Goal: Task Accomplishment & Management: Use online tool/utility

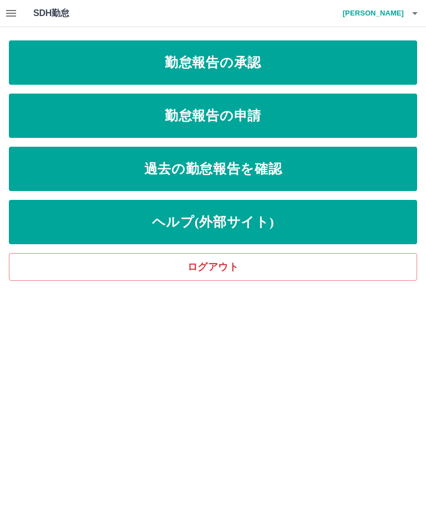
click at [281, 59] on link "勤怠報告の承認" at bounding box center [213, 62] width 408 height 44
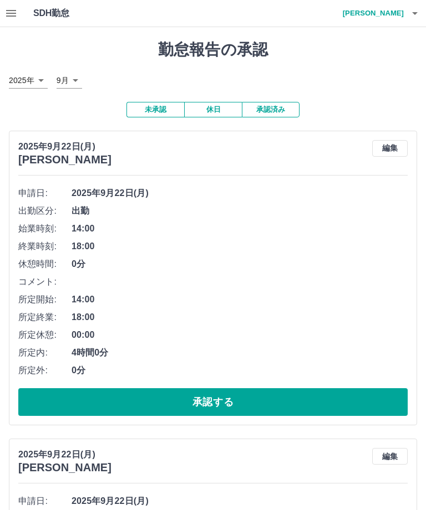
click at [211, 395] on button "承認する" at bounding box center [212, 402] width 389 height 28
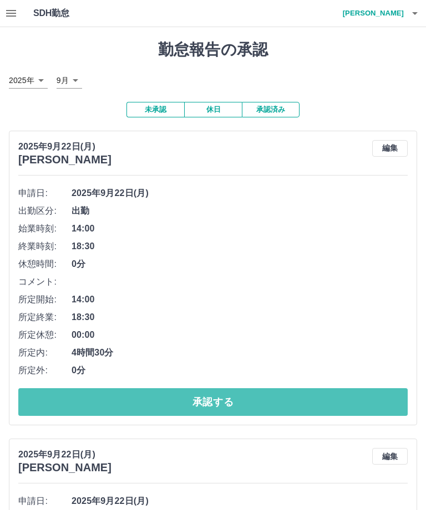
click at [202, 398] on button "承認する" at bounding box center [212, 402] width 389 height 28
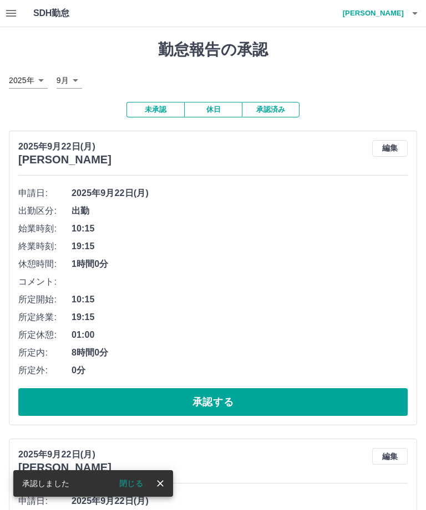
click at [213, 395] on button "承認する" at bounding box center [212, 402] width 389 height 28
click at [211, 399] on button "承認する" at bounding box center [212, 402] width 389 height 28
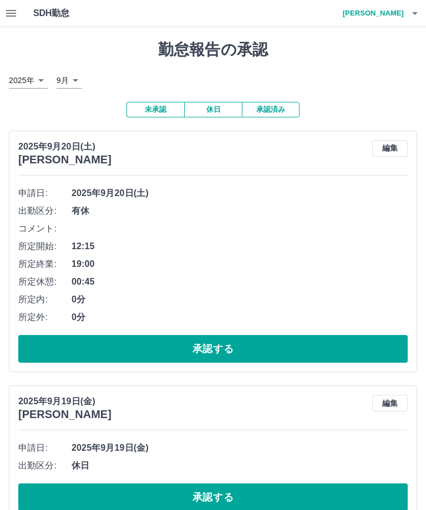
click at [215, 335] on button "承認する" at bounding box center [212, 349] width 389 height 28
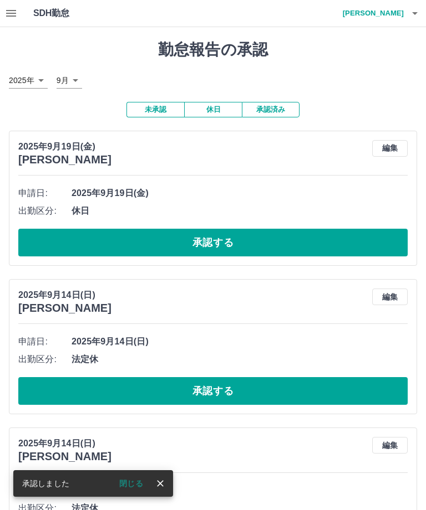
click at [221, 246] on button "承認する" at bounding box center [212, 243] width 389 height 28
click at [213, 233] on button "承認する" at bounding box center [212, 243] width 389 height 28
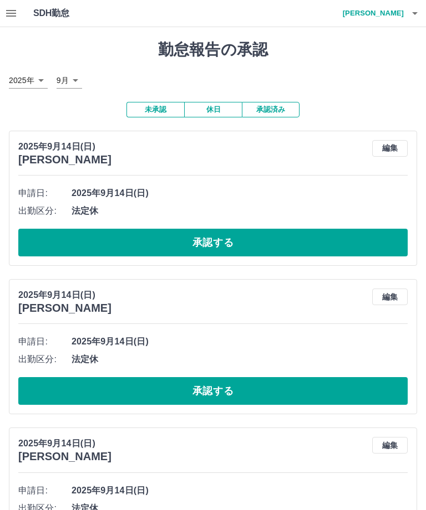
click at [214, 242] on button "承認する" at bounding box center [212, 243] width 389 height 28
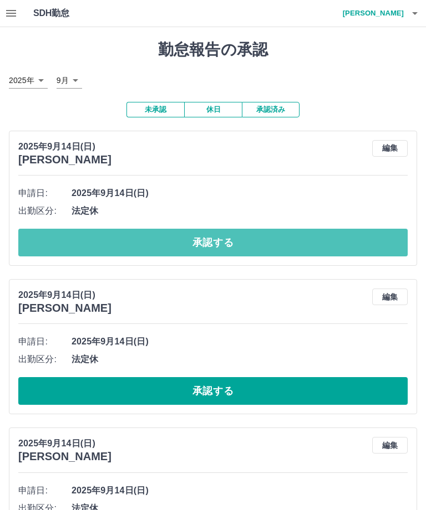
click at [229, 238] on button "承認する" at bounding box center [212, 243] width 389 height 28
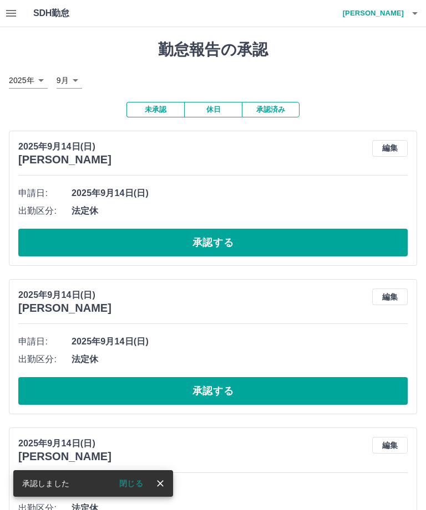
click at [214, 244] on button "承認する" at bounding box center [212, 243] width 389 height 28
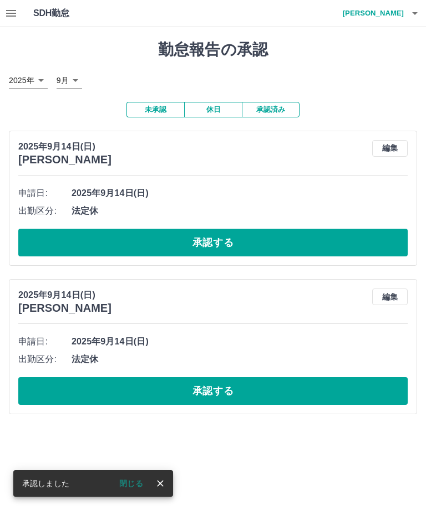
click at [218, 237] on button "承認する" at bounding box center [212, 243] width 389 height 28
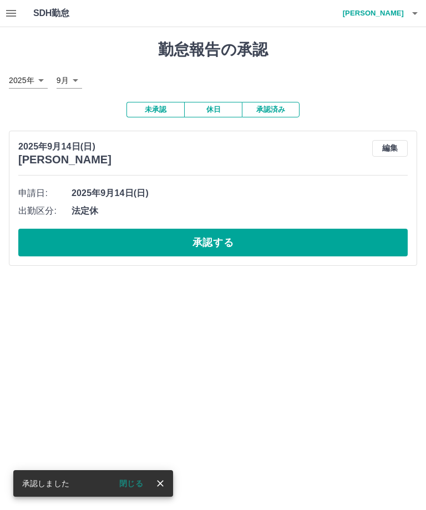
click at [214, 245] on button "承認する" at bounding box center [212, 243] width 389 height 28
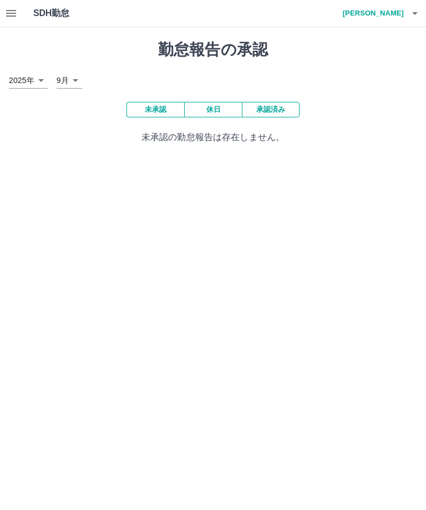
click at [391, 16] on h4 "[PERSON_NAME]" at bounding box center [370, 13] width 66 height 27
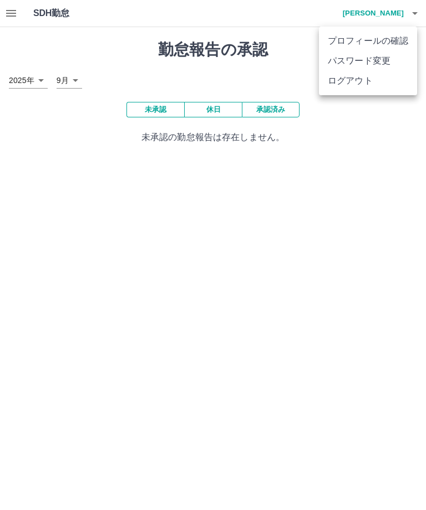
click at [351, 85] on li "ログアウト" at bounding box center [368, 81] width 98 height 20
